Goal: Task Accomplishment & Management: Manage account settings

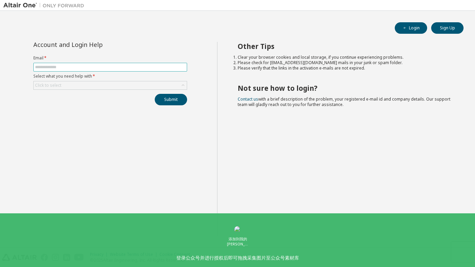
click at [94, 66] on input "text" at bounding box center [110, 66] width 150 height 5
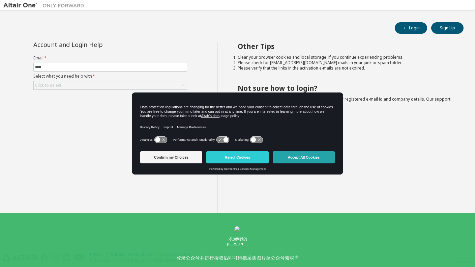
click at [296, 159] on button "Accept All Cookies" at bounding box center [304, 157] width 62 height 12
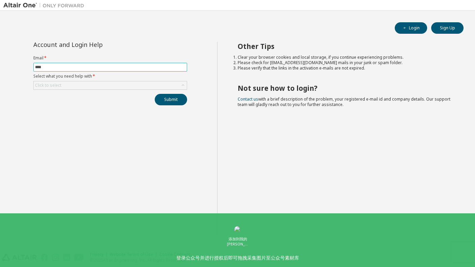
click at [116, 66] on input "****" at bounding box center [110, 66] width 150 height 5
type input "**********"
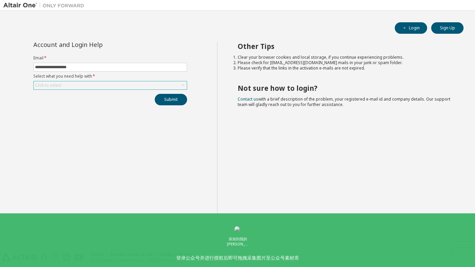
click at [122, 84] on div "Click to select" at bounding box center [110, 85] width 153 height 8
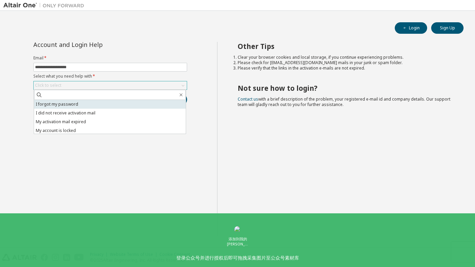
click at [124, 103] on li "I forgot my password" at bounding box center [110, 104] width 152 height 9
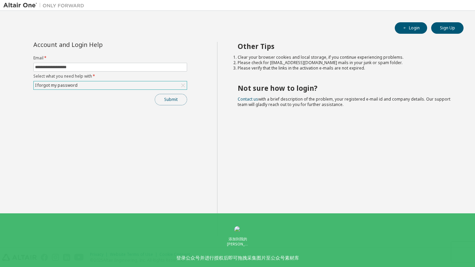
click at [167, 103] on button "Submit" at bounding box center [171, 99] width 32 height 11
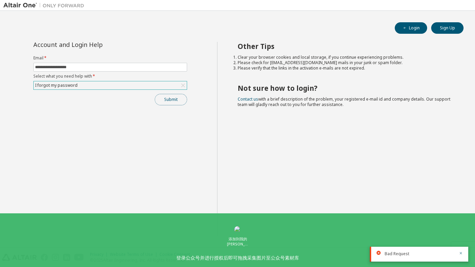
click at [181, 100] on button "Submit" at bounding box center [171, 99] width 32 height 11
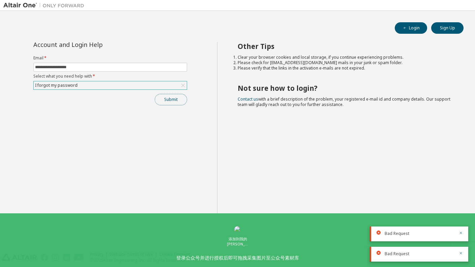
click at [167, 103] on button "Submit" at bounding box center [171, 99] width 32 height 11
click at [177, 102] on button "Submit" at bounding box center [171, 99] width 32 height 11
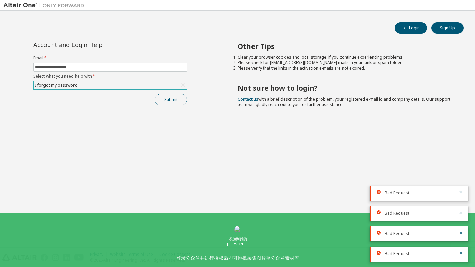
click at [178, 101] on button "Submit" at bounding box center [171, 99] width 32 height 11
click at [173, 100] on button "Submit" at bounding box center [171, 99] width 32 height 11
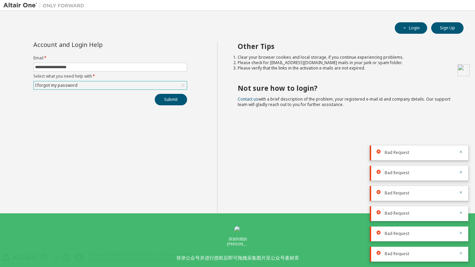
click at [461, 253] on icon "button" at bounding box center [461, 253] width 2 height 2
click at [462, 252] on icon "button" at bounding box center [461, 253] width 2 height 2
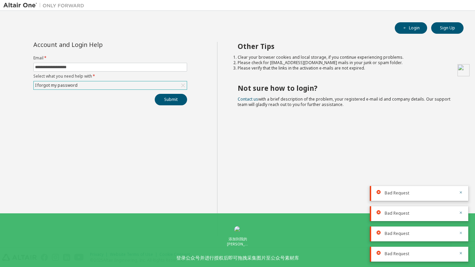
click at [460, 234] on icon "button" at bounding box center [461, 233] width 4 height 4
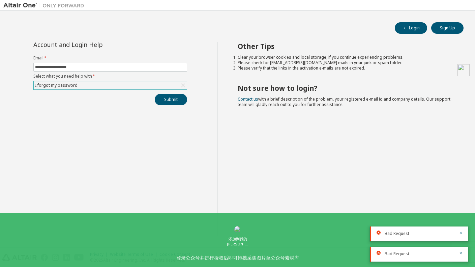
click at [460, 233] on icon "button" at bounding box center [461, 233] width 4 height 4
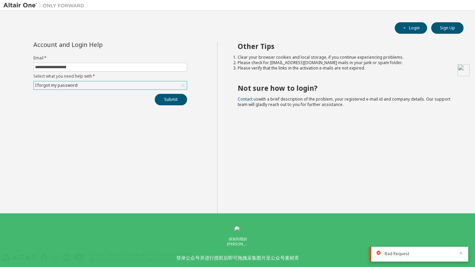
click at [460, 252] on icon "button" at bounding box center [461, 253] width 2 height 2
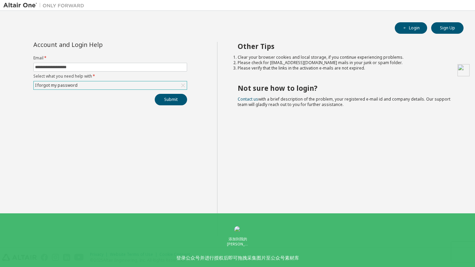
click at [457, 252] on div "Privacy Website Terms of Use Cookie Consent © 2025 Altair Engineering, Inc. All…" at bounding box center [237, 257] width 475 height 19
click at [189, 128] on div "**********" at bounding box center [110, 139] width 214 height 194
click at [173, 100] on button "Submit" at bounding box center [171, 99] width 32 height 11
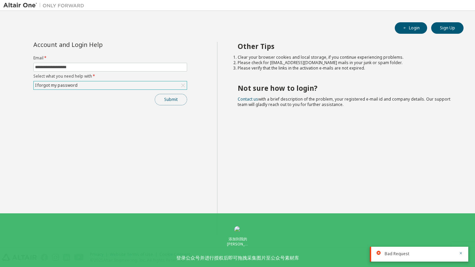
click at [174, 97] on button "Submit" at bounding box center [171, 99] width 32 height 11
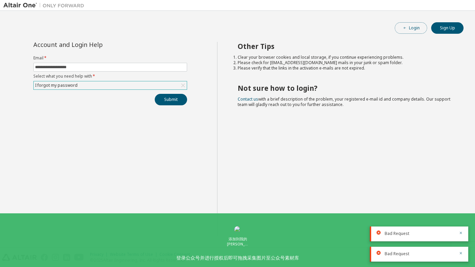
click at [412, 31] on button "Login" at bounding box center [411, 27] width 32 height 11
